Goal: Task Accomplishment & Management: Manage account settings

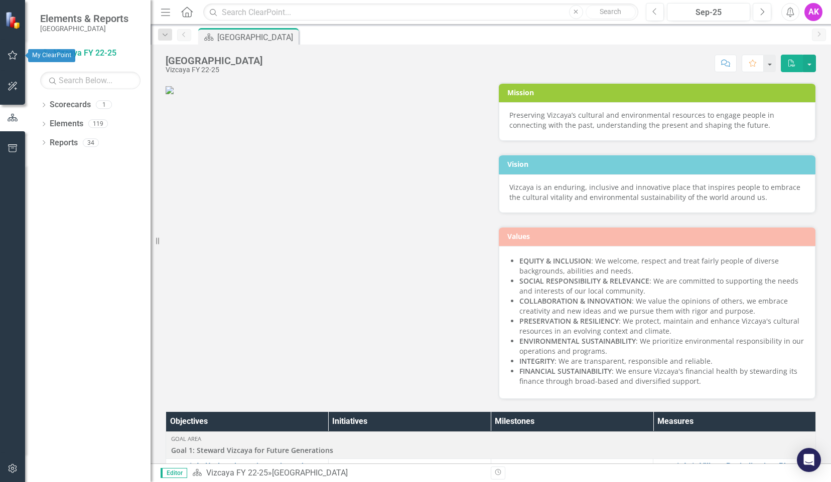
click at [12, 59] on icon "button" at bounding box center [13, 55] width 11 height 8
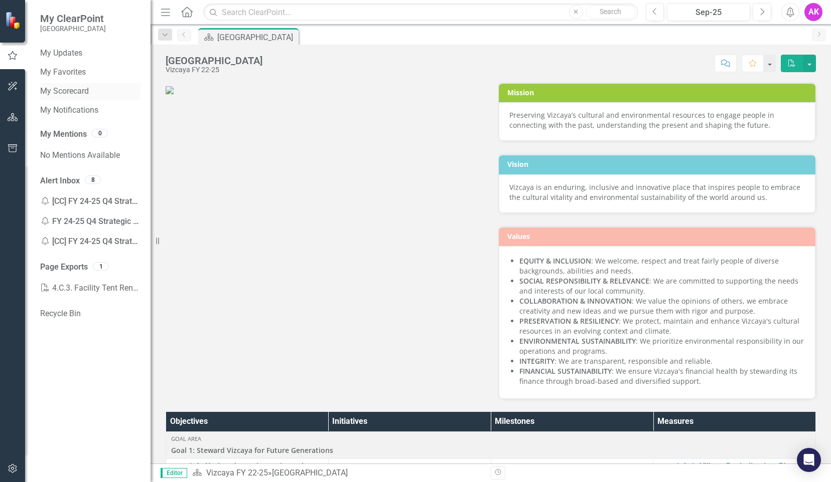
click at [72, 91] on link "My Scorecard" at bounding box center [90, 92] width 100 height 12
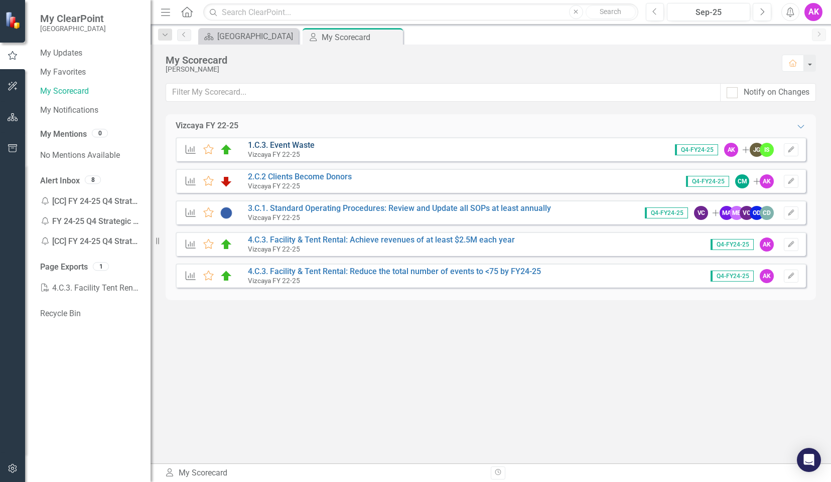
click at [296, 146] on link "1.C.3. Event Waste" at bounding box center [281, 145] width 67 height 10
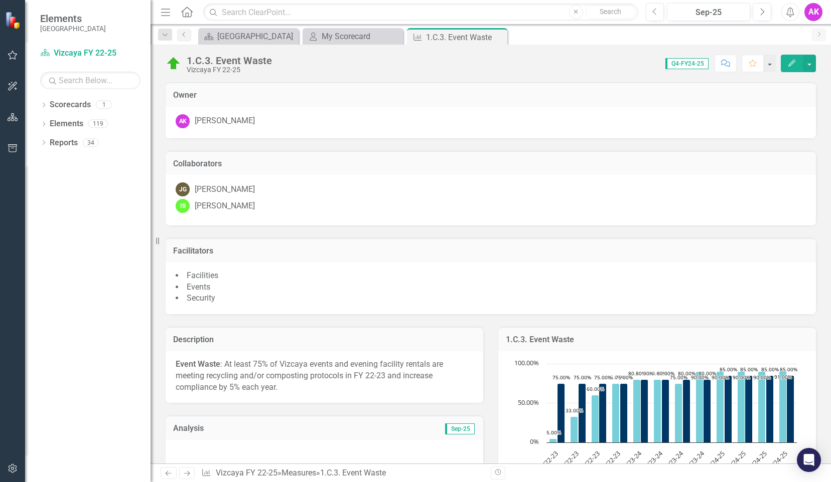
click at [794, 64] on icon "Edit" at bounding box center [791, 63] width 9 height 7
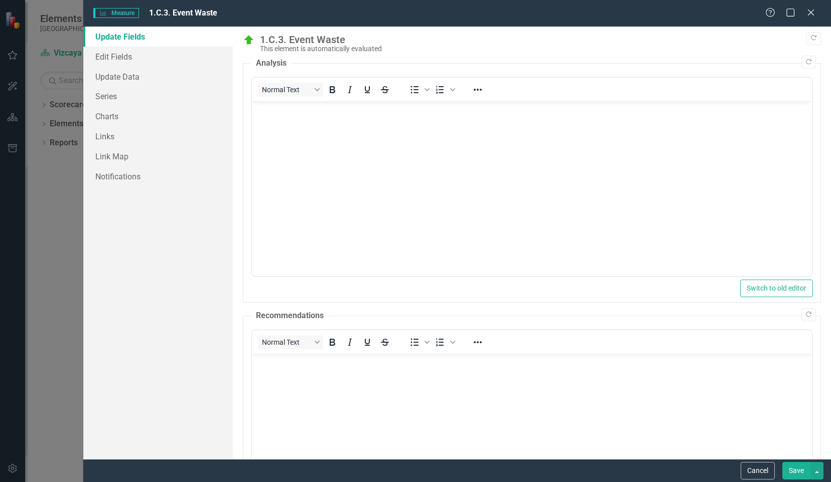
click at [331, 123] on body "Rich Text Area. Press ALT-0 for help." at bounding box center [531, 176] width 560 height 150
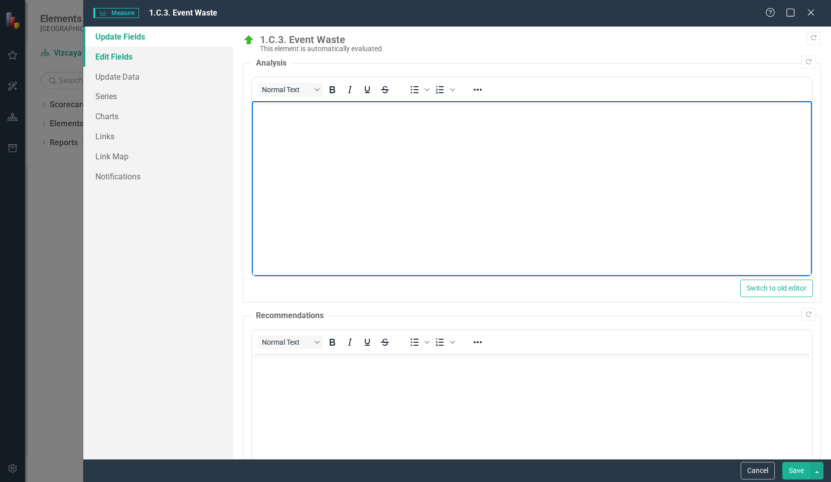
click at [115, 58] on link "Edit Fields" at bounding box center [157, 57] width 149 height 20
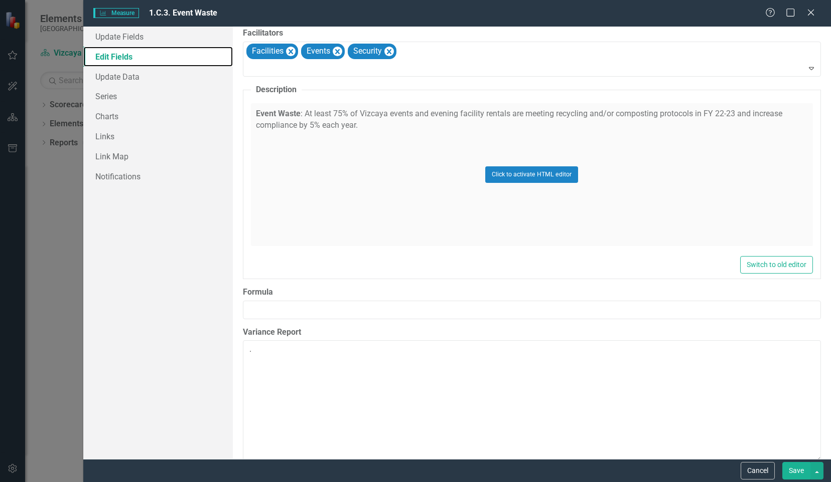
scroll to position [269, 0]
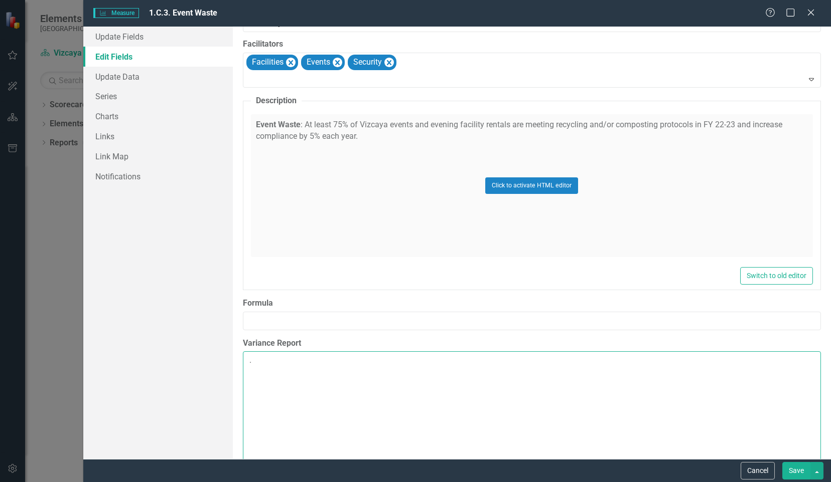
click at [307, 355] on textarea "." at bounding box center [532, 412] width 578 height 121
type textarea ".."
click at [799, 468] on button "Save" at bounding box center [796, 471] width 28 height 18
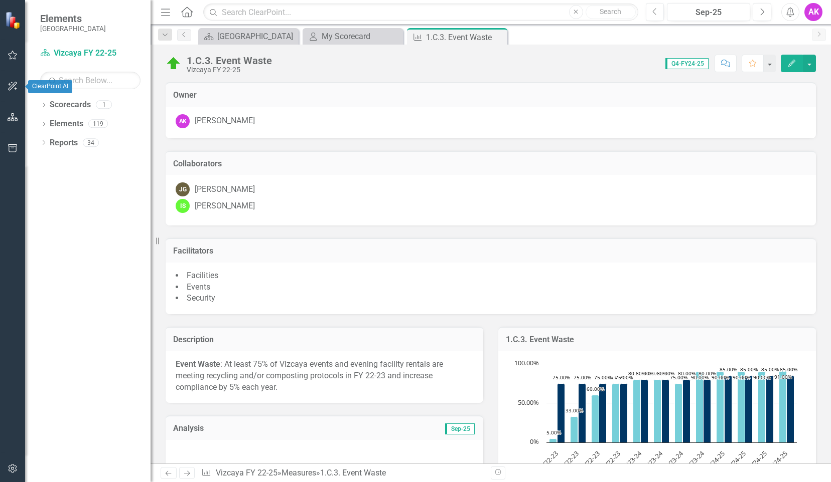
click at [14, 86] on icon "button" at bounding box center [13, 86] width 11 height 8
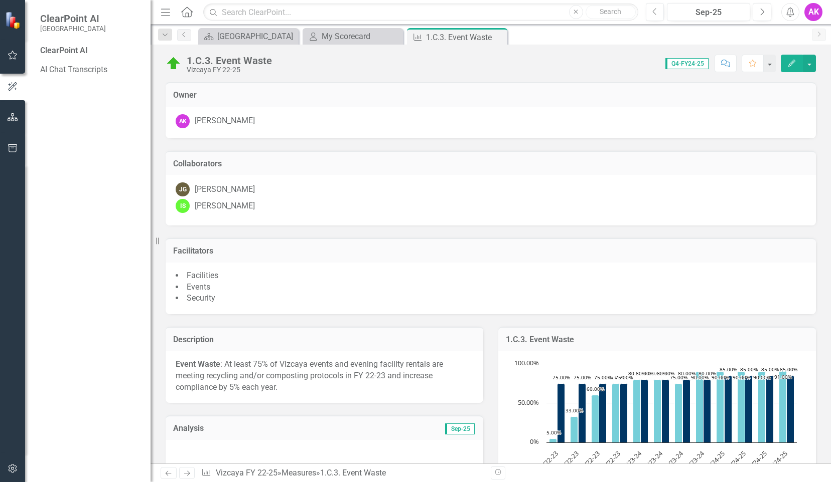
click at [8, 58] on icon "button" at bounding box center [13, 55] width 11 height 8
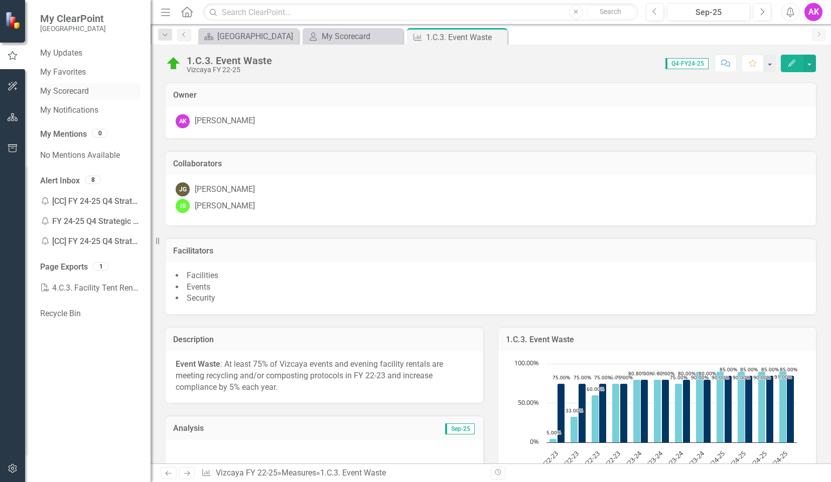
click at [75, 93] on link "My Scorecard" at bounding box center [90, 92] width 100 height 12
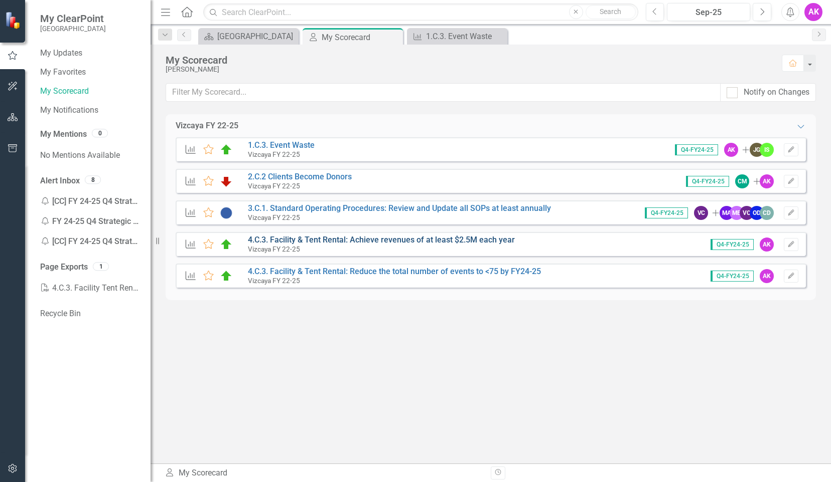
click at [346, 240] on link "4.C.3. Facility & Tent Rental: Achieve revenues of at least $2.5M each year" at bounding box center [381, 240] width 267 height 10
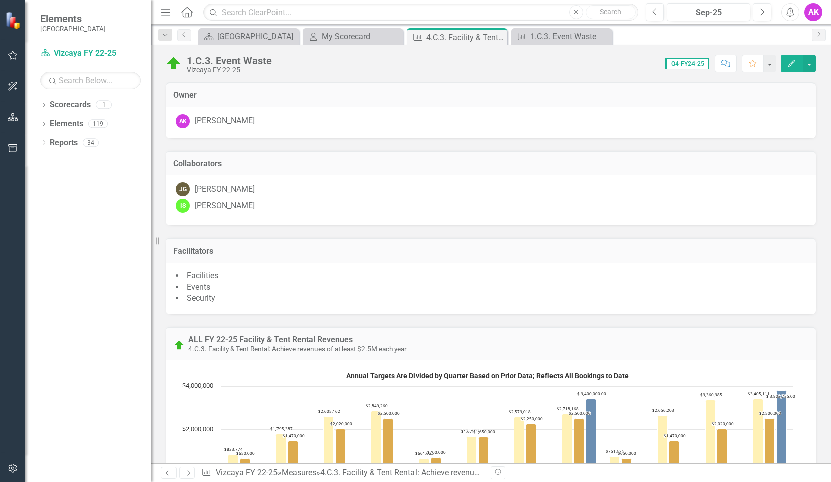
click at [790, 64] on icon "Edit" at bounding box center [791, 63] width 9 height 7
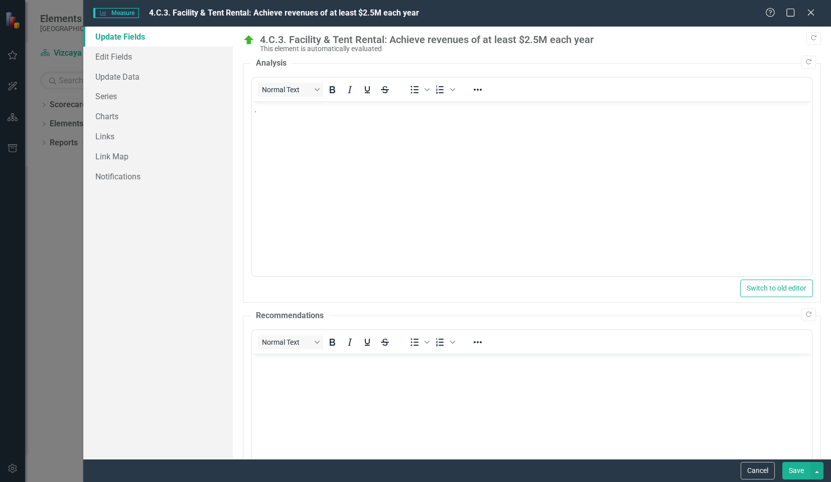
drag, startPoint x: 1050, startPoint y: 824, endPoint x: 729, endPoint y: 390, distance: 540.1
click at [121, 56] on link "Edit Fields" at bounding box center [157, 57] width 149 height 20
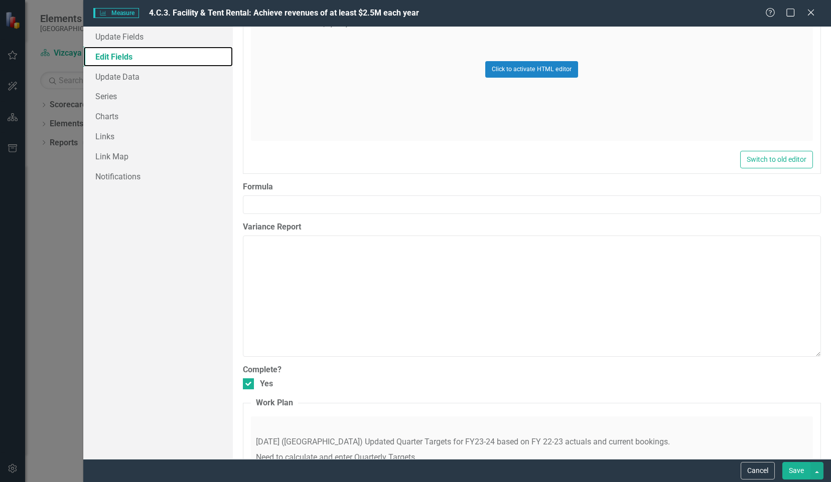
scroll to position [553, 0]
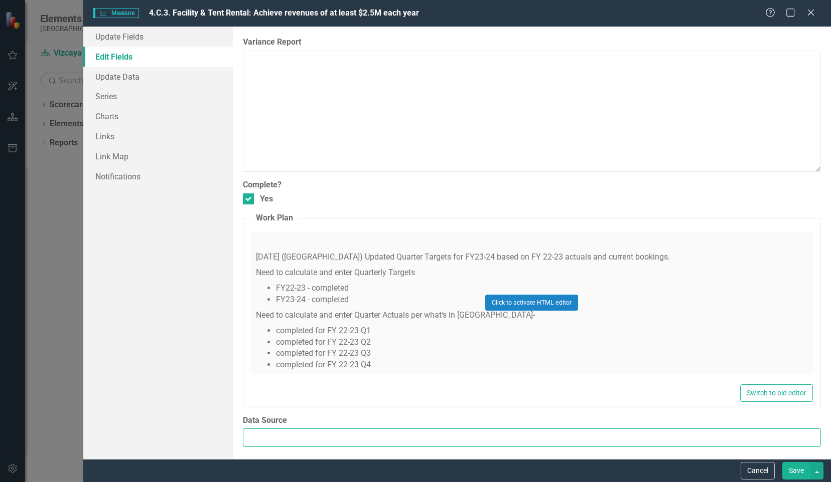
click at [310, 435] on input "Data Source" at bounding box center [532, 438] width 578 height 19
type input "."
click at [792, 469] on button "Save" at bounding box center [796, 471] width 28 height 18
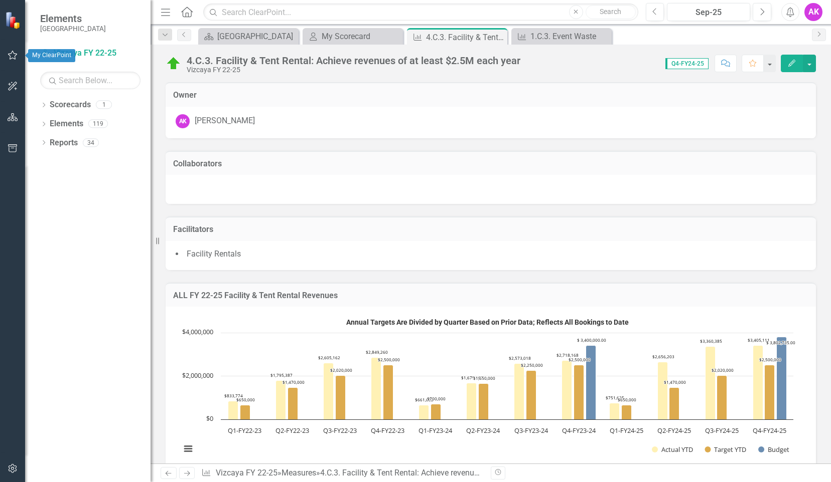
click at [12, 56] on icon "button" at bounding box center [13, 55] width 11 height 8
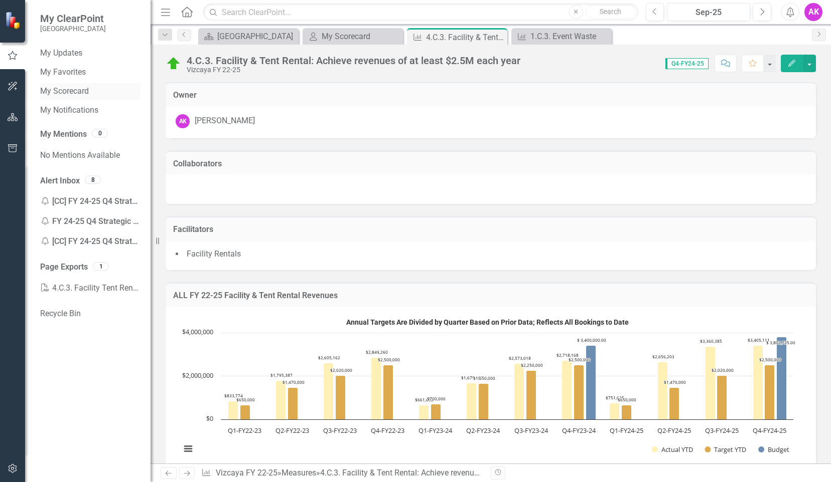
click at [70, 90] on link "My Scorecard" at bounding box center [90, 92] width 100 height 12
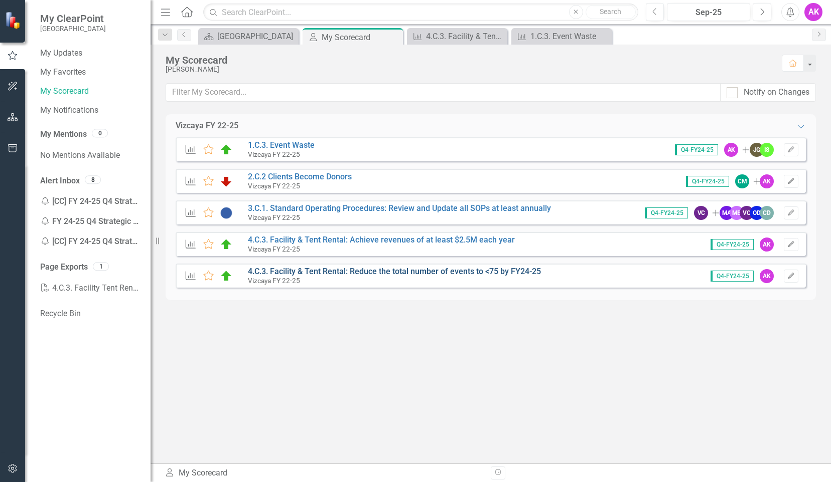
click at [301, 272] on link "4.C.3. Facility & Tent Rental: Reduce the total number of events to <75 by FY24…" at bounding box center [394, 272] width 293 height 10
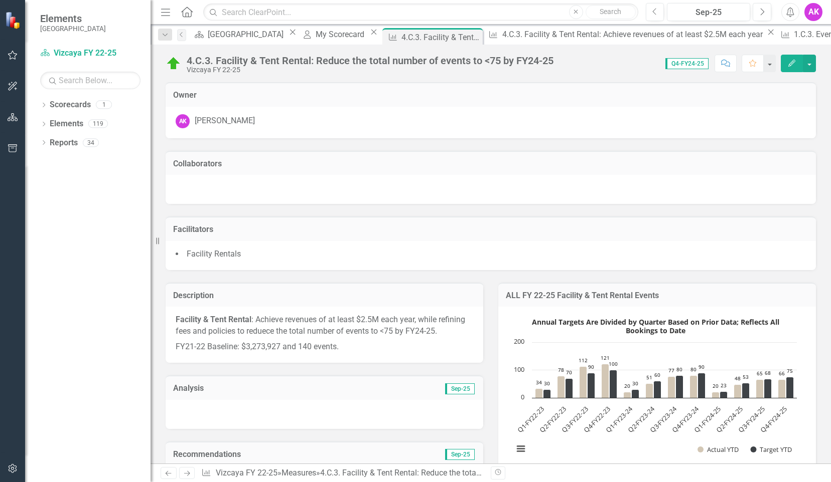
click at [792, 62] on icon "Edit" at bounding box center [791, 63] width 9 height 7
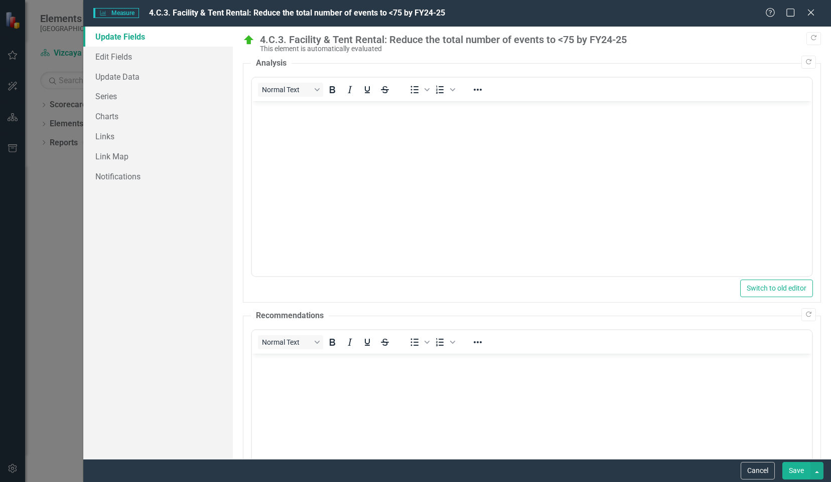
click at [337, 114] on p "Rich Text Area. Press ALT-0 for help." at bounding box center [531, 110] width 555 height 12
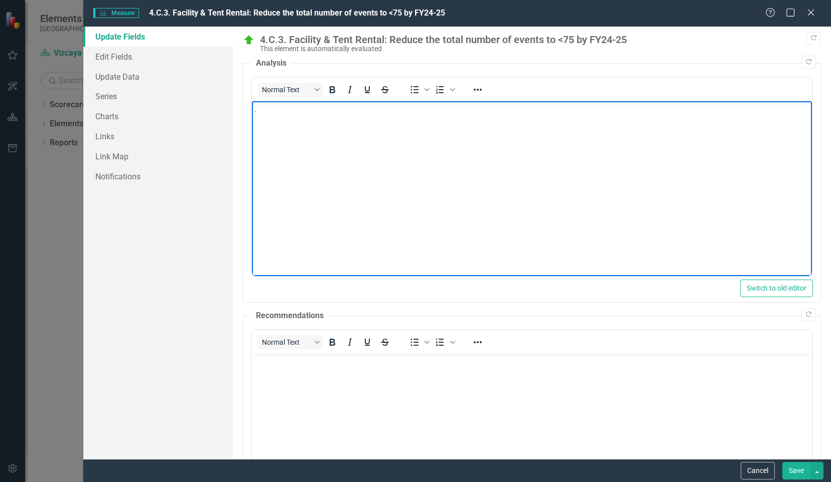
click at [798, 466] on button "Save" at bounding box center [796, 471] width 28 height 18
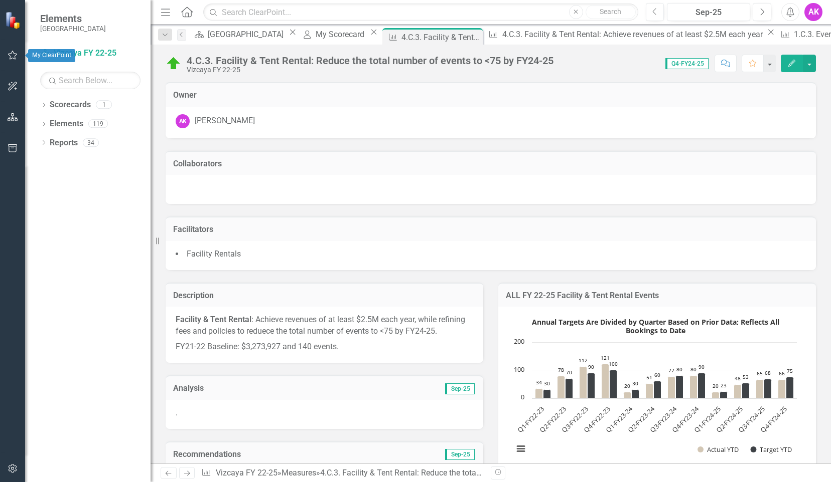
click at [11, 53] on icon "button" at bounding box center [13, 55] width 10 height 9
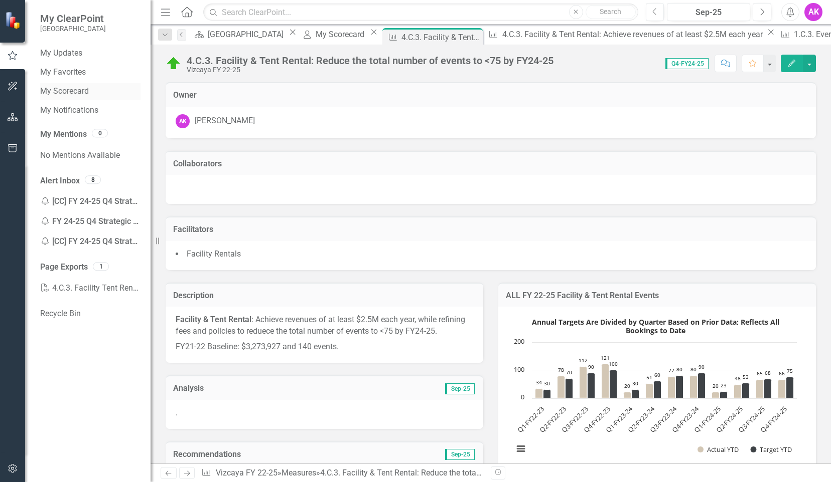
click at [74, 89] on link "My Scorecard" at bounding box center [90, 92] width 100 height 12
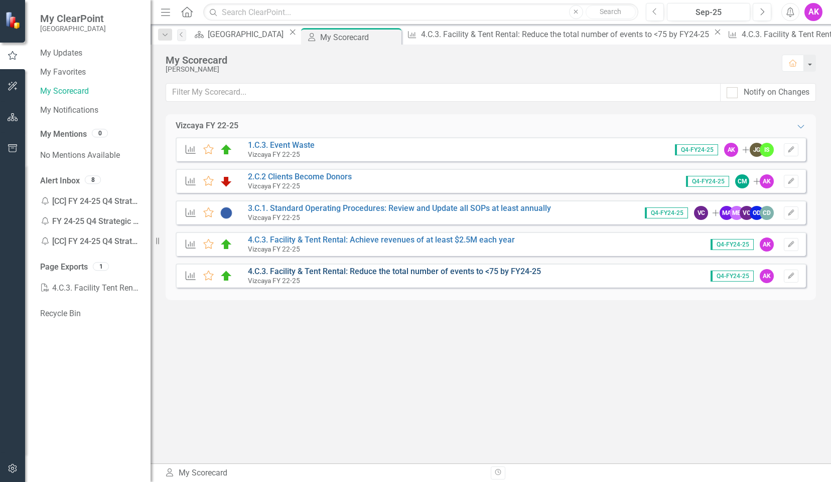
click at [378, 272] on link "4.C.3. Facility & Tent Rental: Reduce the total number of events to <75 by FY24…" at bounding box center [394, 272] width 293 height 10
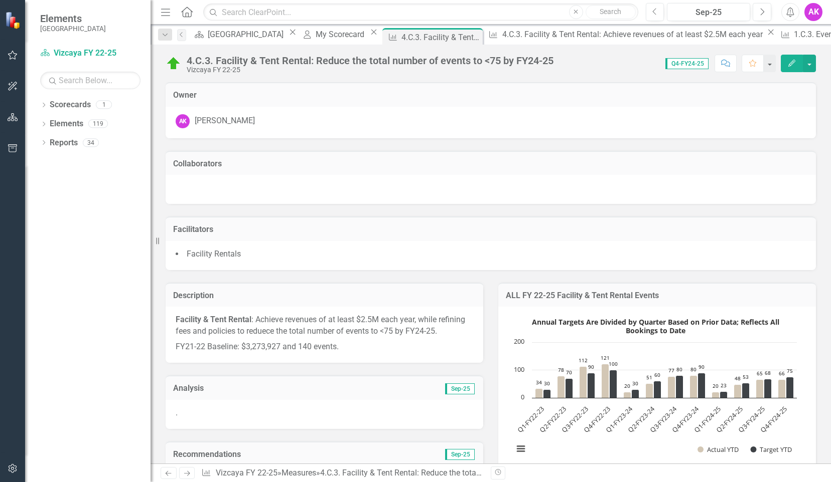
click at [798, 62] on button "Edit" at bounding box center [791, 64] width 22 height 18
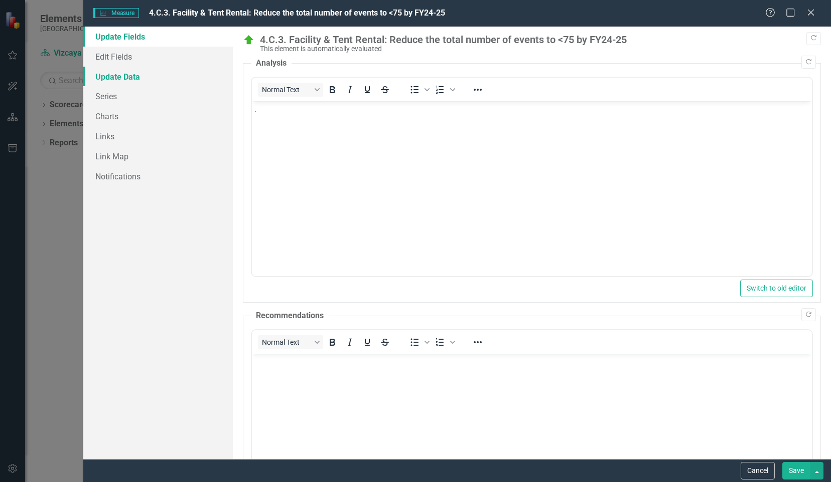
click at [120, 75] on link "Update Data" at bounding box center [157, 77] width 149 height 20
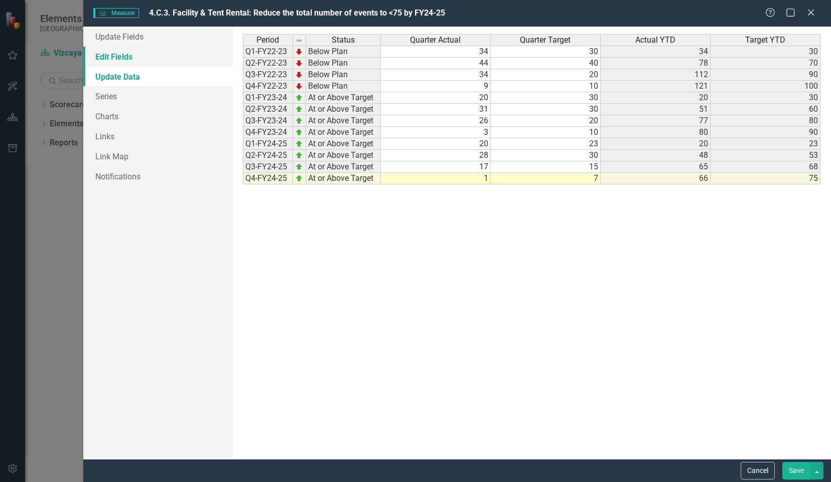
click at [117, 58] on link "Edit Fields" at bounding box center [157, 57] width 149 height 20
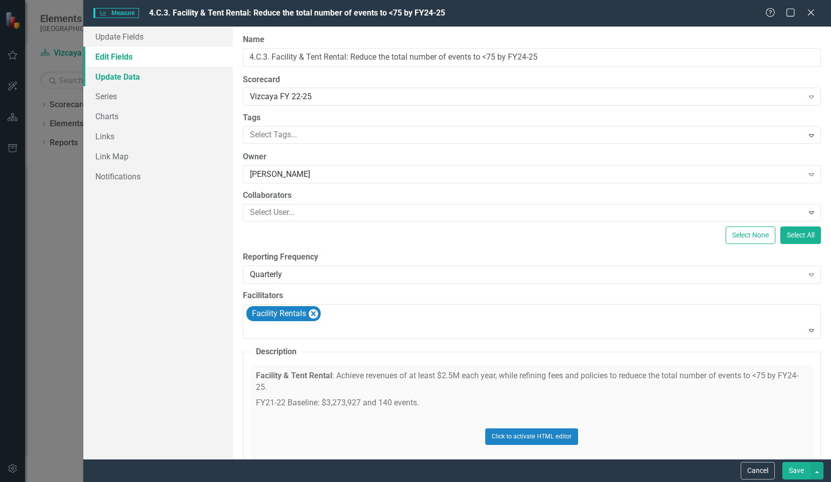
click at [132, 72] on link "Update Data" at bounding box center [157, 77] width 149 height 20
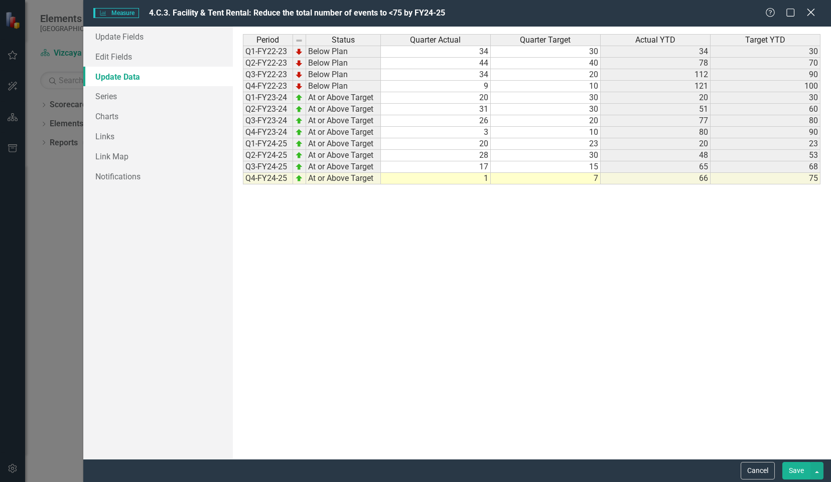
click at [811, 13] on icon "Close" at bounding box center [810, 13] width 13 height 10
